Goal: Task Accomplishment & Management: Manage account settings

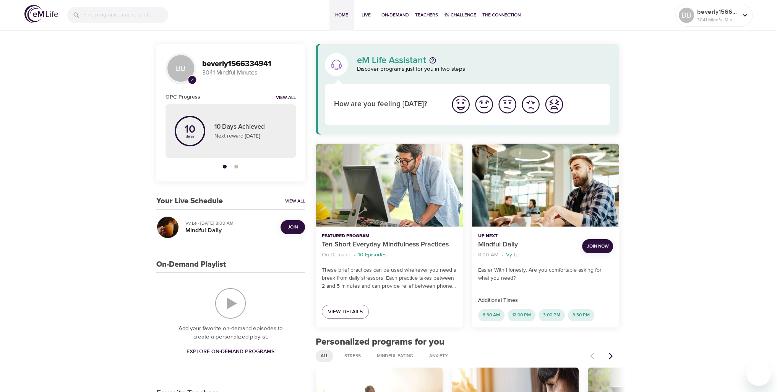
click at [295, 227] on span "Join" at bounding box center [293, 227] width 10 height 8
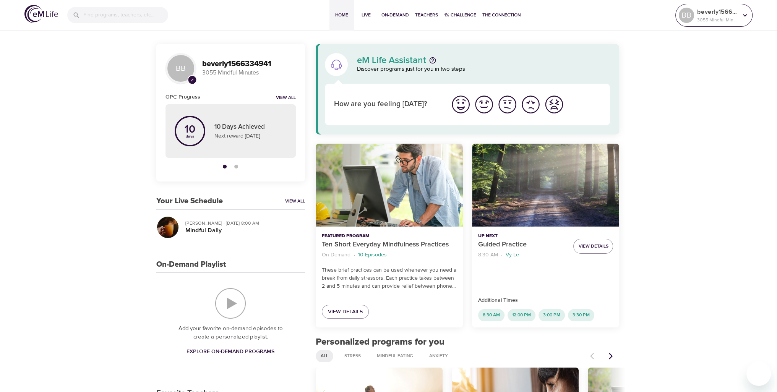
click at [743, 14] on icon at bounding box center [745, 15] width 8 height 8
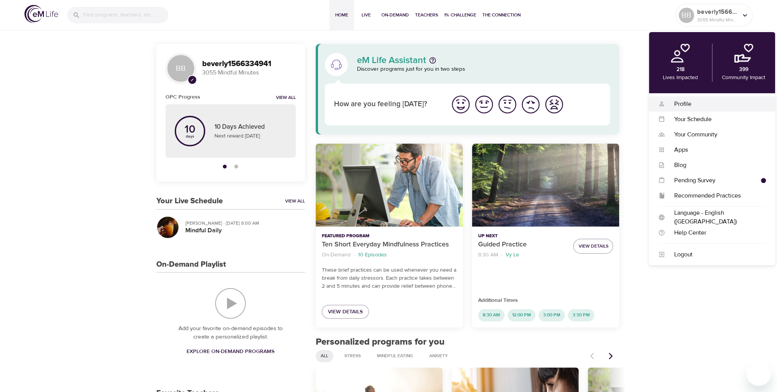
click at [681, 103] on div "Profile" at bounding box center [715, 104] width 101 height 9
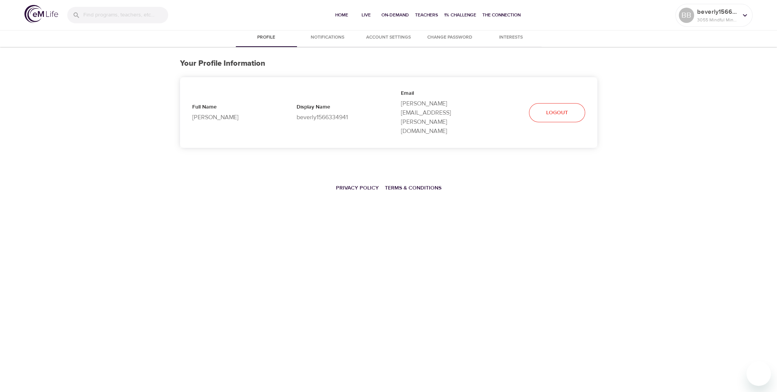
select select "10"
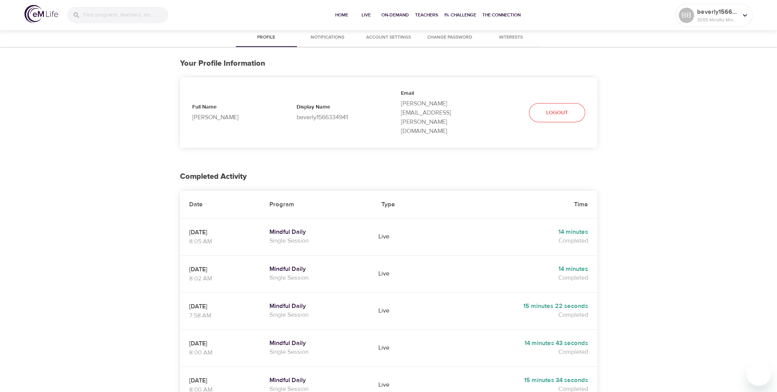
click at [557, 108] on span "Logout" at bounding box center [557, 113] width 22 height 10
